Goal: Information Seeking & Learning: Learn about a topic

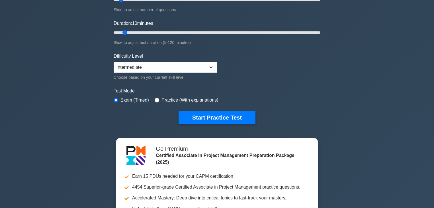
scroll to position [91, 0]
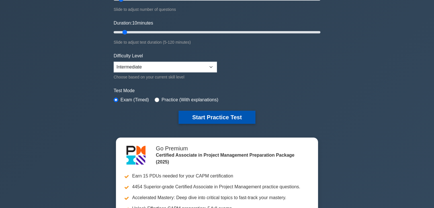
click at [227, 118] on button "Start Practice Test" at bounding box center [216, 116] width 77 height 13
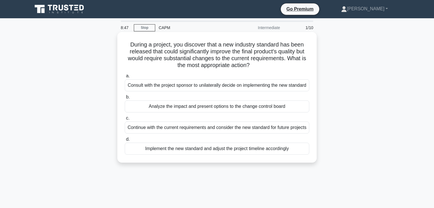
click at [216, 112] on div "Analyze the impact and present options to the change control board" at bounding box center [217, 106] width 184 height 12
click at [125, 99] on input "b. Analyze the impact and present options to the change control board" at bounding box center [125, 97] width 0 height 4
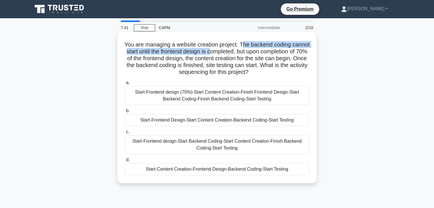
drag, startPoint x: 251, startPoint y: 46, endPoint x: 246, endPoint y: 52, distance: 8.3
click at [246, 52] on h5 "You are managing a website creation project. The backend coding cannot start un…" at bounding box center [217, 58] width 186 height 35
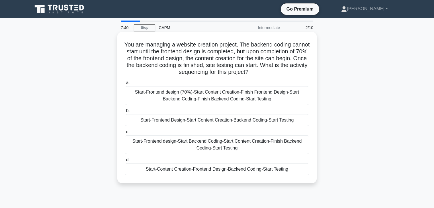
click at [273, 55] on h5 "You are managing a website creation project. The backend coding cannot start un…" at bounding box center [217, 58] width 186 height 35
click at [201, 99] on div "Start-Frontend design (70%)-Start Content Creation-Finish Frontend Design-Start…" at bounding box center [217, 95] width 184 height 19
click at [125, 85] on input "a. Start-Frontend design (70%)-Start Content Creation-Finish Frontend Design-St…" at bounding box center [125, 83] width 0 height 4
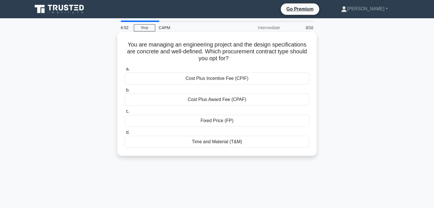
click at [204, 121] on div "Fixed Price (FP)" at bounding box center [217, 120] width 184 height 12
click at [125, 113] on input "c. Fixed Price (FP)" at bounding box center [125, 111] width 0 height 4
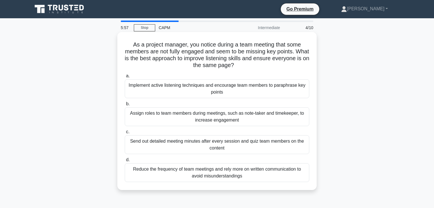
click at [222, 145] on div "Send out detailed meeting minutes after every session and quiz team members on …" at bounding box center [217, 144] width 184 height 19
click at [125, 133] on input "c. Send out detailed meeting minutes after every session and quiz team members …" at bounding box center [125, 132] width 0 height 4
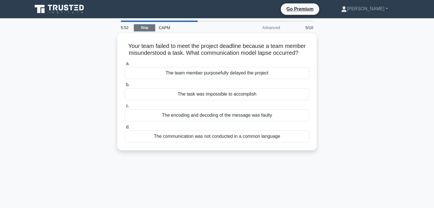
click at [147, 28] on link "Stop" at bounding box center [144, 27] width 21 height 7
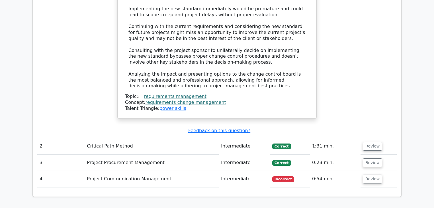
scroll to position [706, 0]
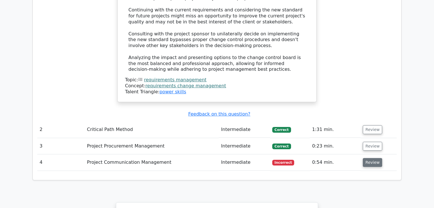
click at [374, 158] on button "Review" at bounding box center [372, 162] width 19 height 9
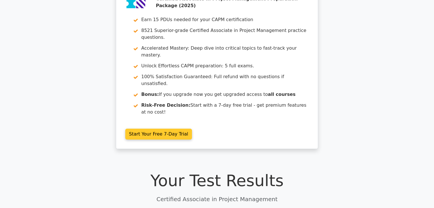
scroll to position [0, 0]
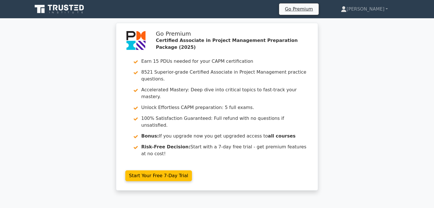
drag, startPoint x: 424, startPoint y: 100, endPoint x: 132, endPoint y: 12, distance: 305.7
click at [424, 100] on div "Go Premium Certified Associate in Project Management Preparation Package (2025)…" at bounding box center [217, 110] width 434 height 174
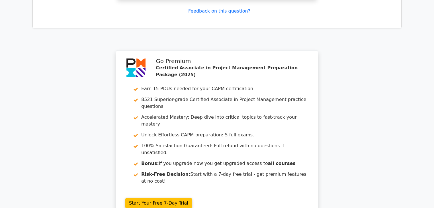
scroll to position [1289, 0]
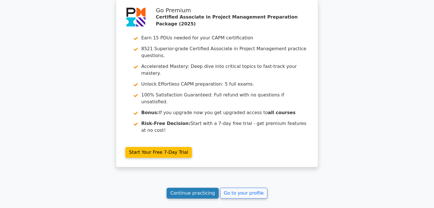
click at [197, 187] on link "Continue practicing" at bounding box center [193, 192] width 52 height 11
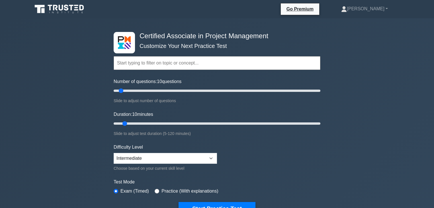
click at [319, 151] on form "Topics Project Scope Management Project Time Management Project Cost Management…" at bounding box center [217, 127] width 207 height 176
click at [329, 155] on div "Certified Associate in Project Management Customize Your Next Practice Test Top…" at bounding box center [217, 197] width 434 height 358
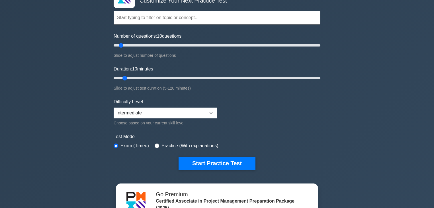
scroll to position [46, 0]
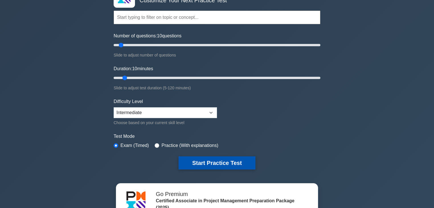
click at [215, 165] on button "Start Practice Test" at bounding box center [216, 162] width 77 height 13
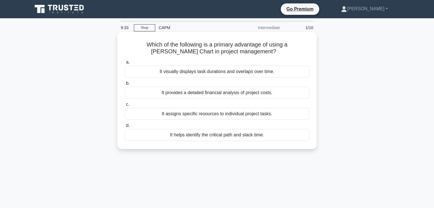
click at [237, 95] on div "It provides a detailed financial analysis of project costs." at bounding box center [217, 93] width 184 height 12
click at [125, 85] on input "b. It provides a detailed financial analysis of project costs." at bounding box center [125, 83] width 0 height 4
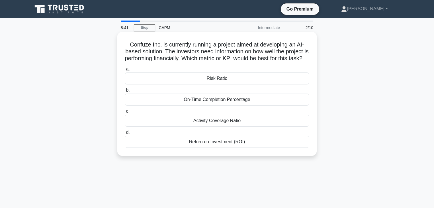
click at [279, 105] on div "On-Time Completion Percentage" at bounding box center [217, 99] width 184 height 12
click at [125, 92] on input "b. On-Time Completion Percentage" at bounding box center [125, 90] width 0 height 4
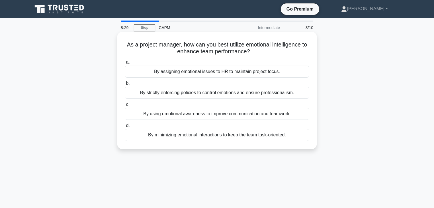
click at [290, 118] on div "By using emotional awareness to improve communication and teamwork." at bounding box center [217, 114] width 184 height 12
click at [125, 106] on input "c. By using emotional awareness to improve communication and teamwork." at bounding box center [125, 104] width 0 height 4
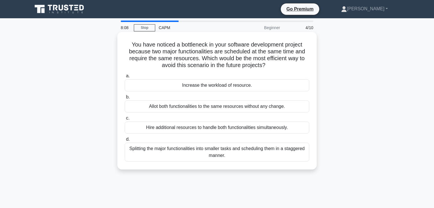
click at [283, 153] on div "Splitting the major functionalities into smaller tasks and scheduling them in a…" at bounding box center [217, 151] width 184 height 19
click at [125, 141] on input "d. Splitting the major functionalities into smaller tasks and scheduling them i…" at bounding box center [125, 139] width 0 height 4
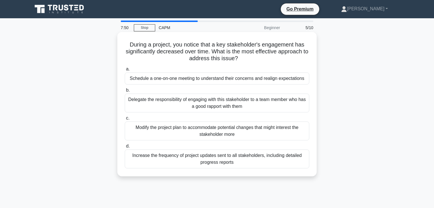
click at [292, 77] on div "Schedule a one-on-one meeting to understand their concerns and realign expectat…" at bounding box center [217, 78] width 184 height 12
click at [125, 71] on input "a. Schedule a one-on-one meeting to understand their concerns and realign expec…" at bounding box center [125, 69] width 0 height 4
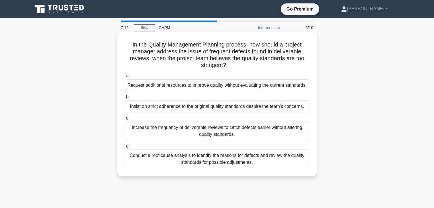
click at [256, 168] on div "Conduct a root cause analysis to identify the reasons for defects and review th…" at bounding box center [217, 158] width 184 height 19
click at [125, 148] on input "d. Conduct a root cause analysis to identify the reasons for defects and review…" at bounding box center [125, 146] width 0 height 4
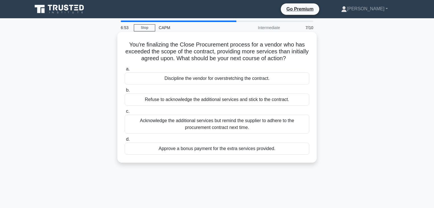
click at [274, 122] on div "Acknowledge the additional services but remind the supplier to adhere to the pr…" at bounding box center [217, 123] width 184 height 19
click at [125, 113] on input "c. Acknowledge the additional services but remind the supplier to adhere to the…" at bounding box center [125, 111] width 0 height 4
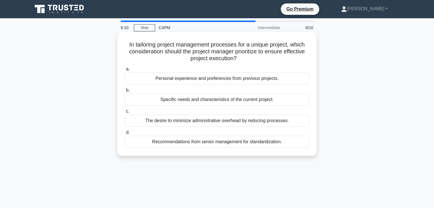
click at [227, 100] on div "Specific needs and characteristics of the current project." at bounding box center [217, 99] width 184 height 12
click at [125, 92] on input "b. Specific needs and characteristics of the current project." at bounding box center [125, 90] width 0 height 4
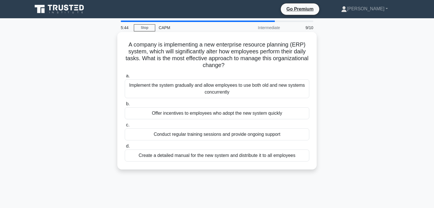
click at [258, 134] on div "Conduct regular training sessions and provide ongoing support" at bounding box center [217, 134] width 184 height 12
click at [125, 127] on input "c. Conduct regular training sessions and provide ongoing support" at bounding box center [125, 125] width 0 height 4
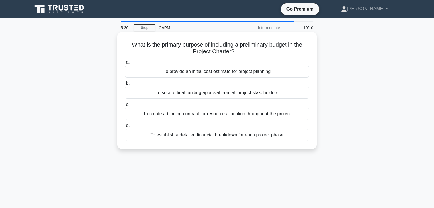
click at [276, 139] on div "To establish a detailed financial breakdown for each project phase" at bounding box center [217, 135] width 184 height 12
click at [125, 127] on input "d. To establish a detailed financial breakdown for each project phase" at bounding box center [125, 126] width 0 height 4
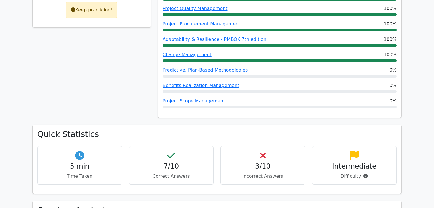
scroll to position [455, 0]
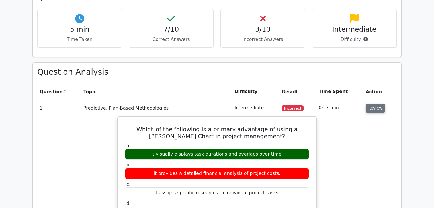
click at [371, 104] on button "Review" at bounding box center [374, 108] width 19 height 9
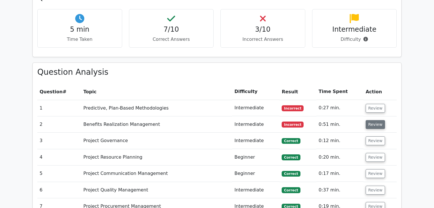
click at [371, 120] on button "Review" at bounding box center [374, 124] width 19 height 9
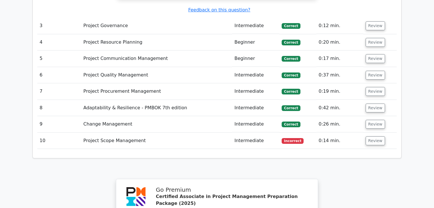
scroll to position [820, 0]
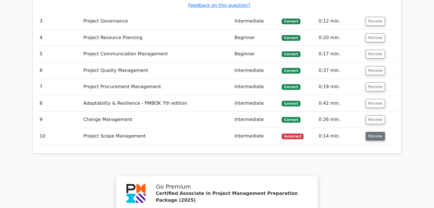
click at [370, 132] on button "Review" at bounding box center [374, 136] width 19 height 9
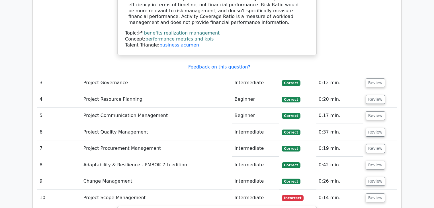
scroll to position [751, 0]
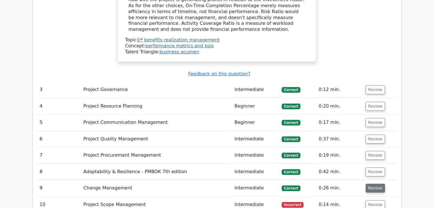
click at [377, 183] on button "Review" at bounding box center [374, 187] width 19 height 9
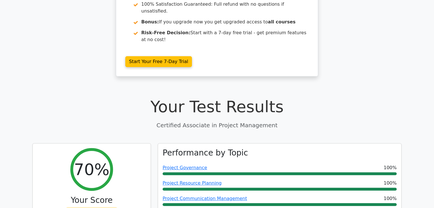
scroll to position [0, 0]
